Goal: Task Accomplishment & Management: Use online tool/utility

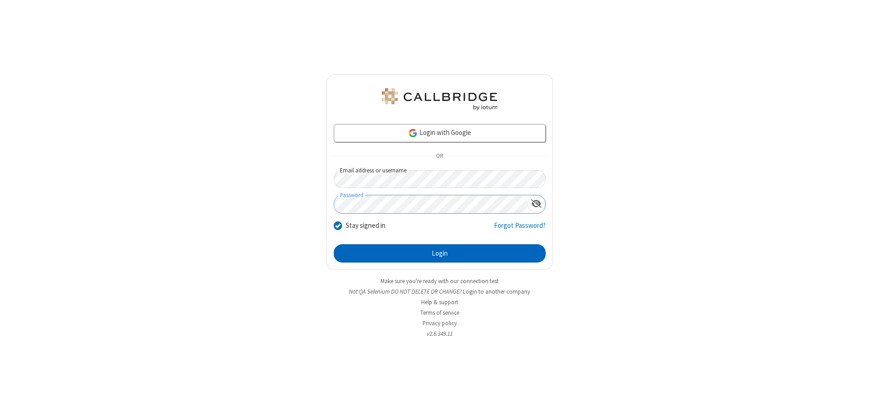
click at [439, 254] on button "Login" at bounding box center [440, 253] width 212 height 18
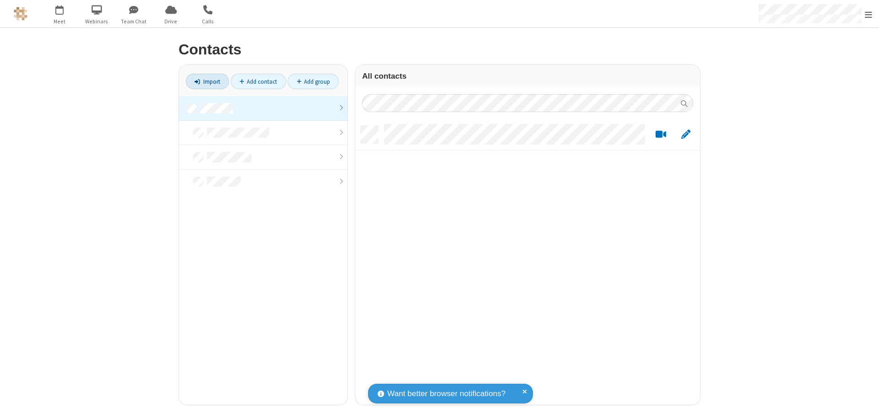
click at [207, 81] on link "Import" at bounding box center [207, 82] width 43 height 16
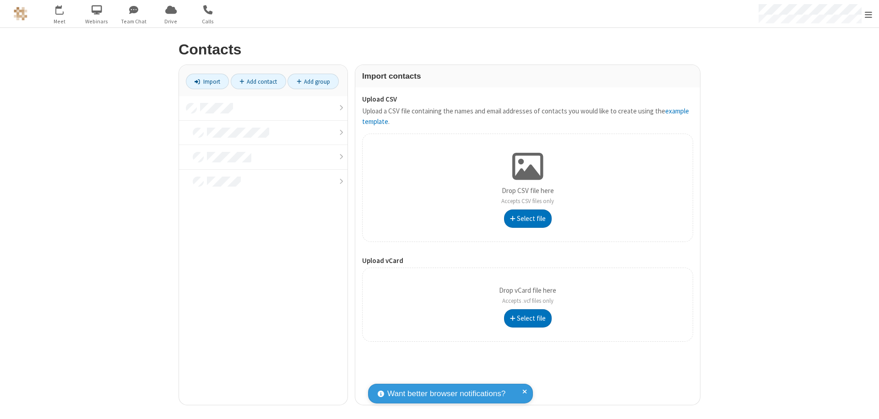
type input "C:\fakepath\address_book_contacts.csv"
